Goal: Navigation & Orientation: Find specific page/section

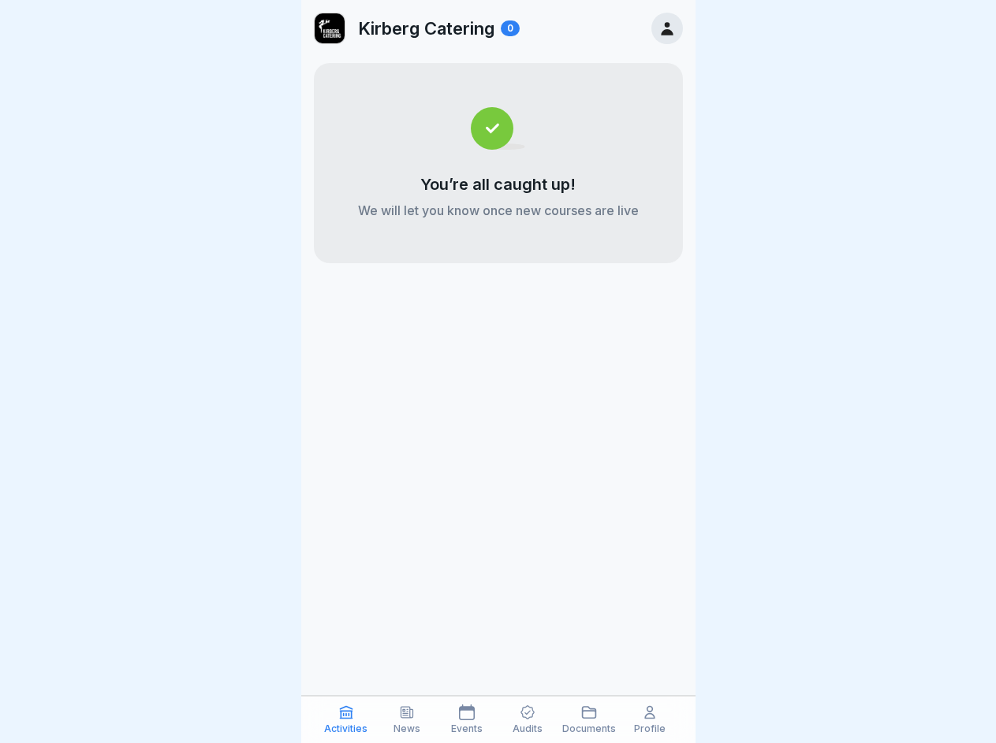
click at [346, 720] on icon at bounding box center [346, 713] width 16 height 16
click at [406, 720] on icon at bounding box center [407, 713] width 16 height 16
click at [467, 720] on icon at bounding box center [467, 713] width 16 height 16
click at [527, 720] on icon at bounding box center [528, 713] width 14 height 14
click at [589, 720] on icon at bounding box center [589, 713] width 16 height 16
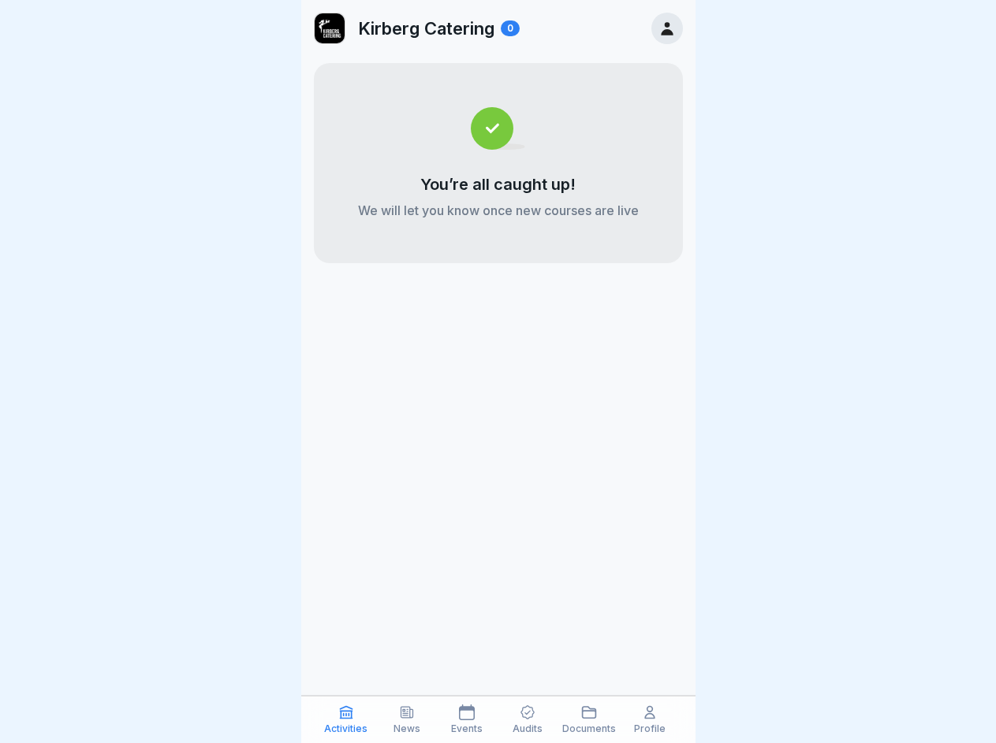
click at [650, 720] on icon at bounding box center [650, 713] width 16 height 16
